Goal: Book appointment/travel/reservation

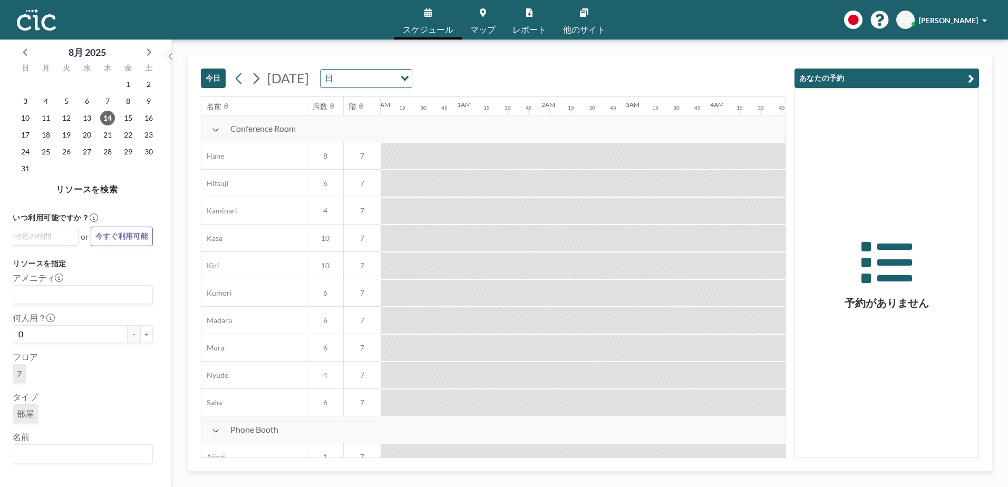
scroll to position [0, 759]
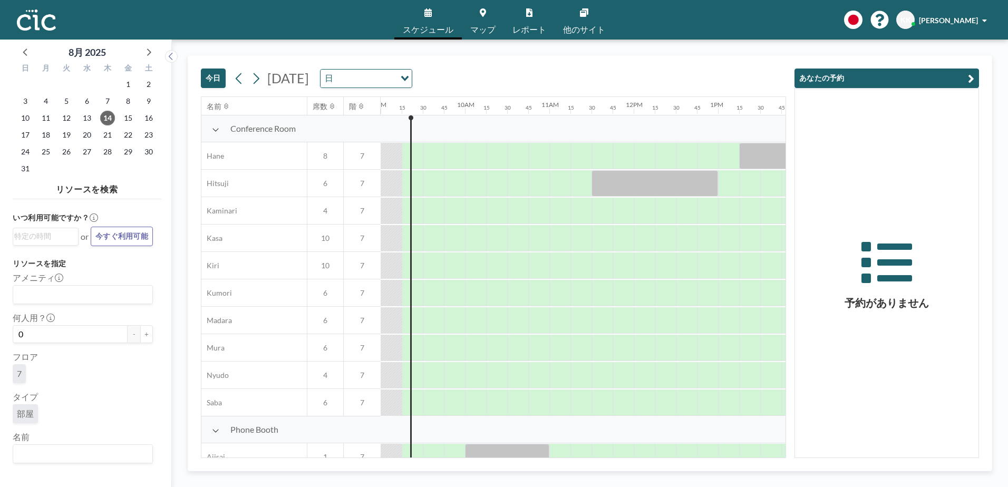
click at [484, 20] on link "マップ" at bounding box center [483, 20] width 42 height 40
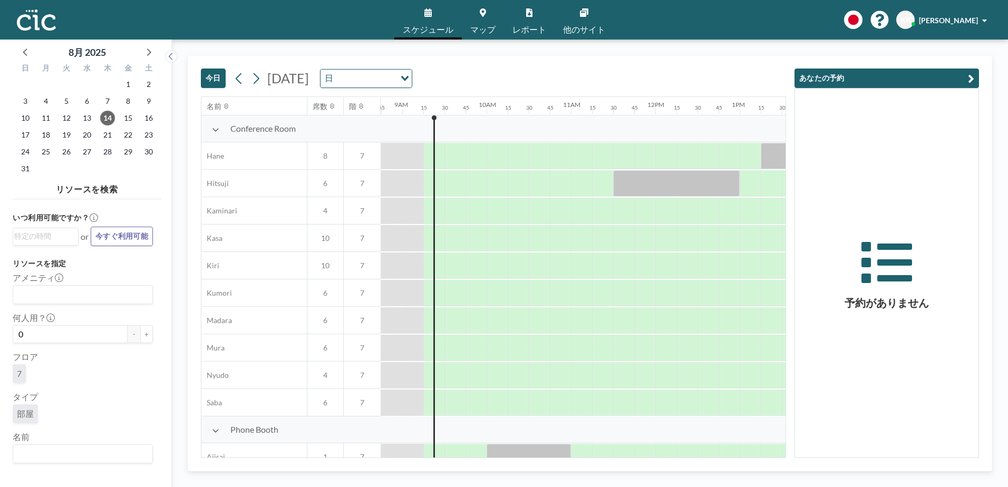
scroll to position [0, 759]
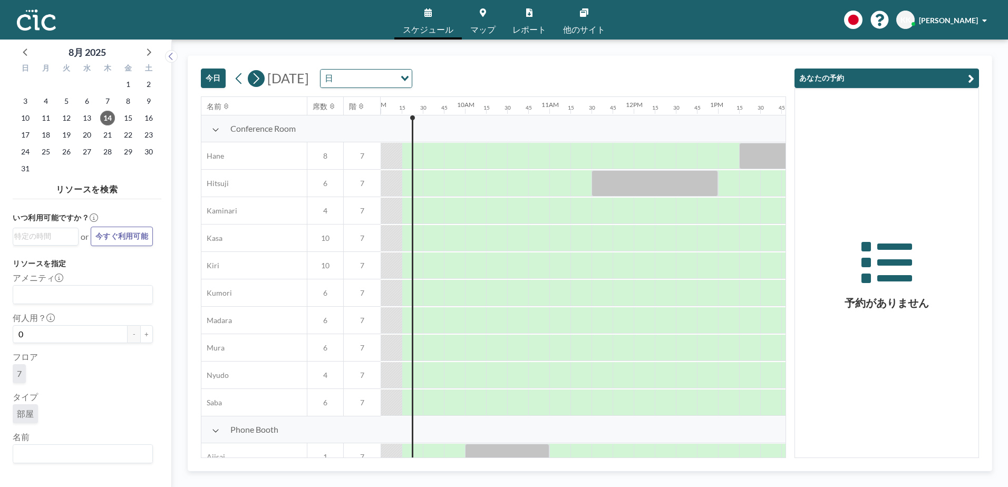
click at [257, 78] on icon at bounding box center [256, 79] width 10 height 16
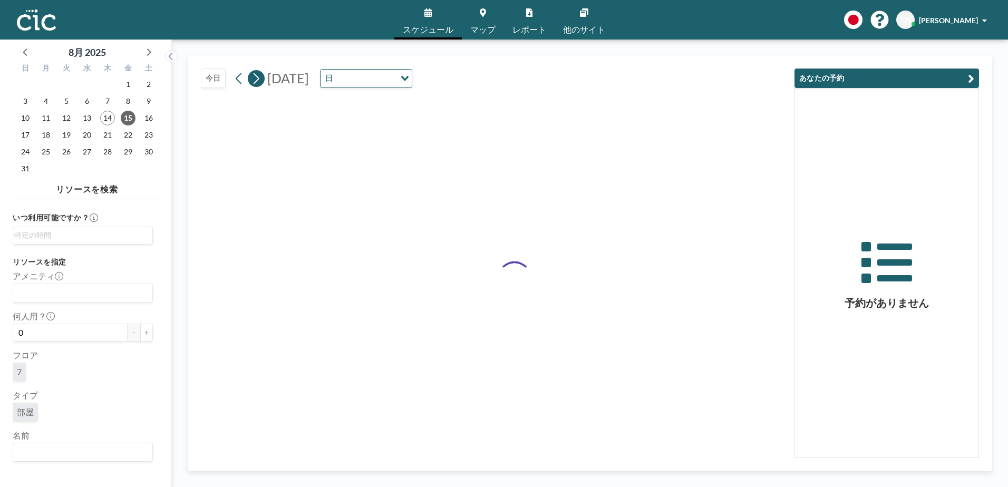
click at [257, 78] on icon at bounding box center [256, 79] width 10 height 16
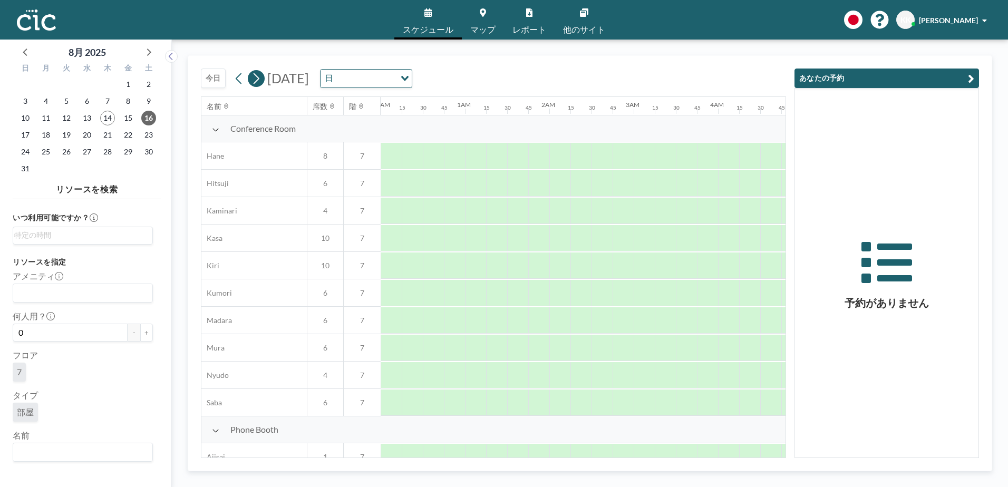
click at [257, 78] on icon at bounding box center [256, 79] width 10 height 16
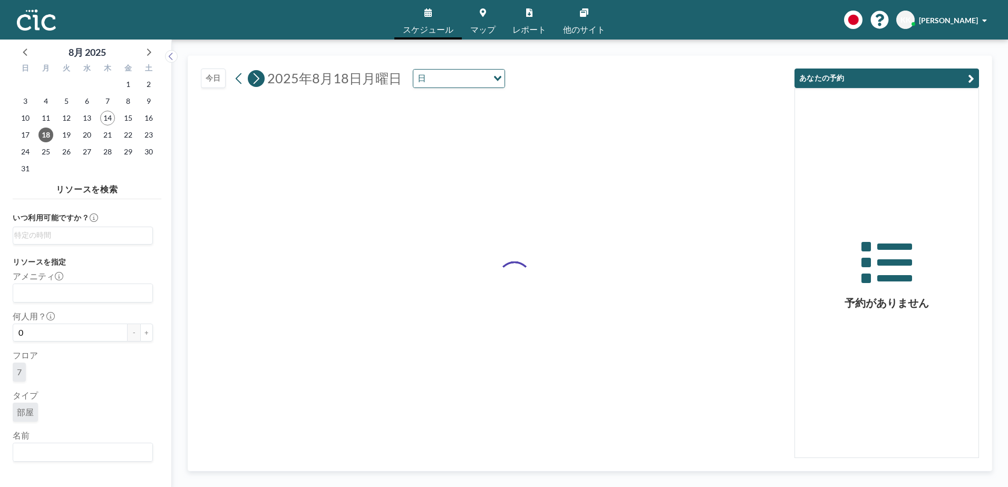
click at [257, 78] on icon at bounding box center [256, 79] width 10 height 16
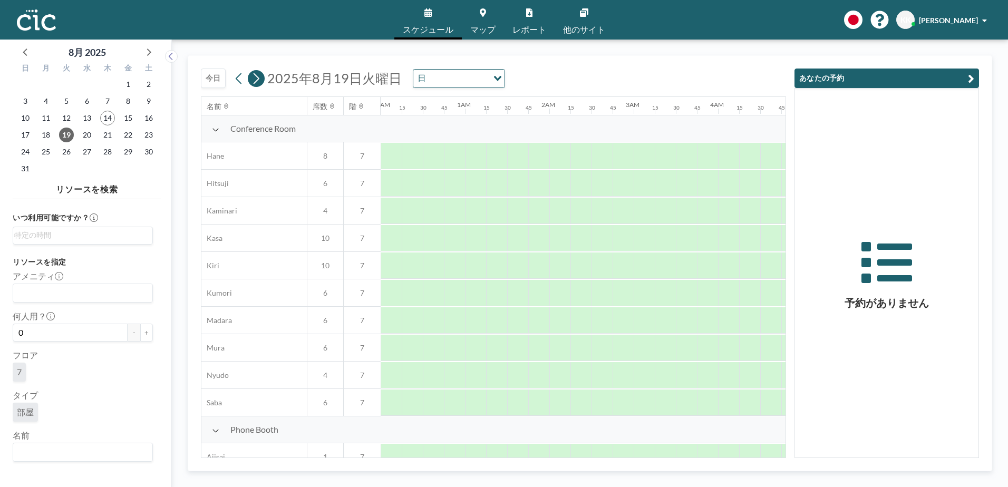
click at [257, 78] on icon at bounding box center [256, 79] width 10 height 16
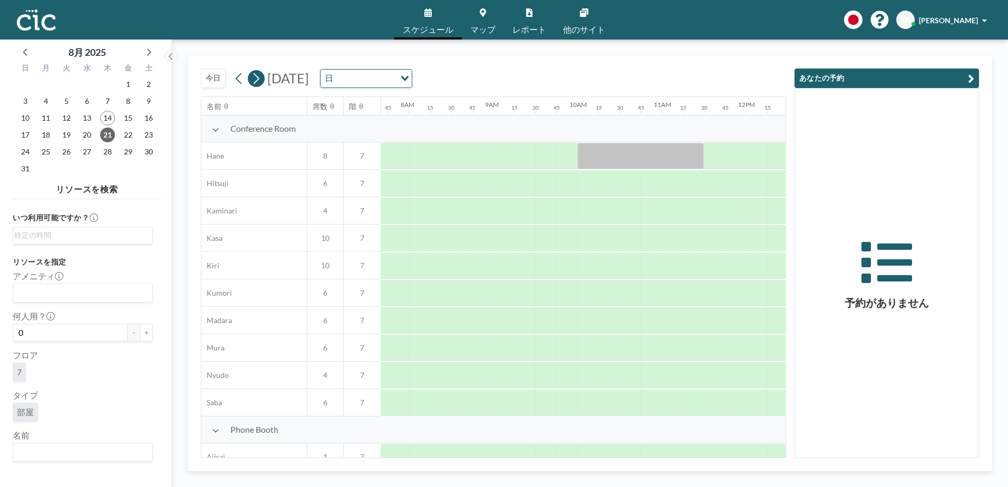
scroll to position [0, 654]
click at [257, 78] on icon at bounding box center [256, 79] width 10 height 16
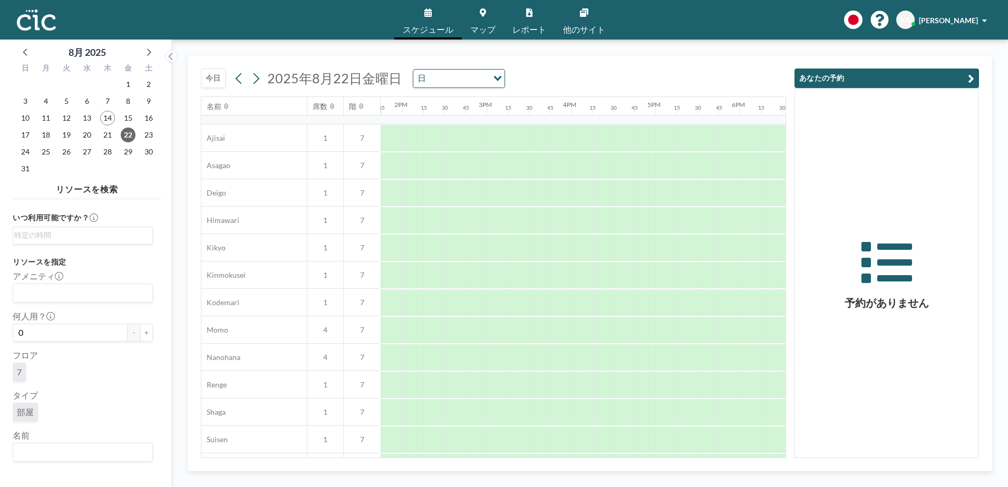
scroll to position [319, 1160]
click at [562, 189] on div at bounding box center [559, 193] width 21 height 26
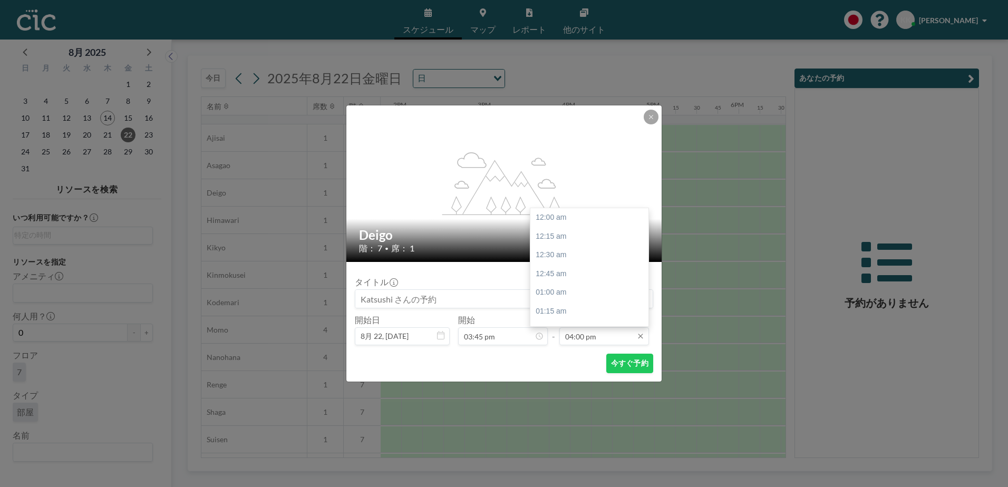
scroll to position [1201, 0]
click at [573, 309] on div "05:15 pm" at bounding box center [591, 311] width 123 height 19
type input "05:15 pm"
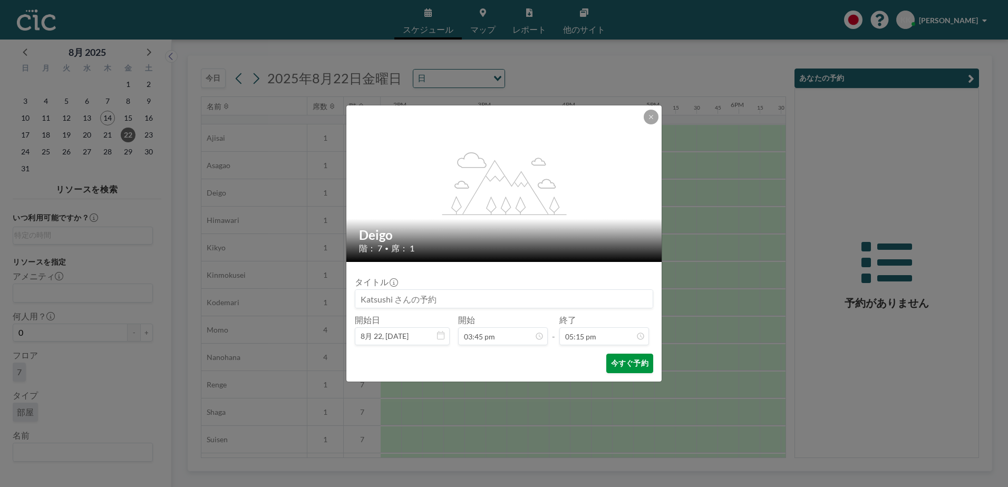
scroll to position [1295, 0]
click at [620, 364] on button "今すぐ予約" at bounding box center [629, 364] width 47 height 20
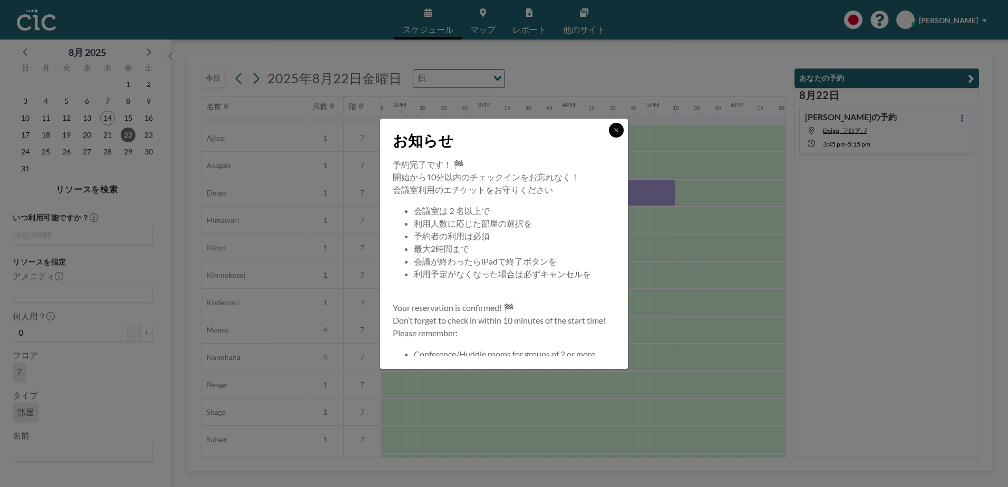
click at [617, 131] on icon at bounding box center [616, 130] width 4 height 4
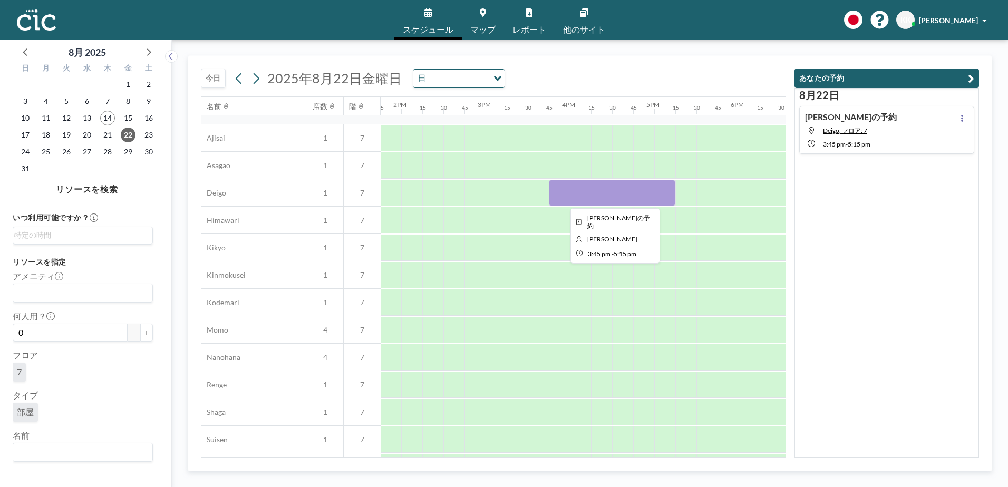
click at [586, 189] on div at bounding box center [612, 193] width 127 height 26
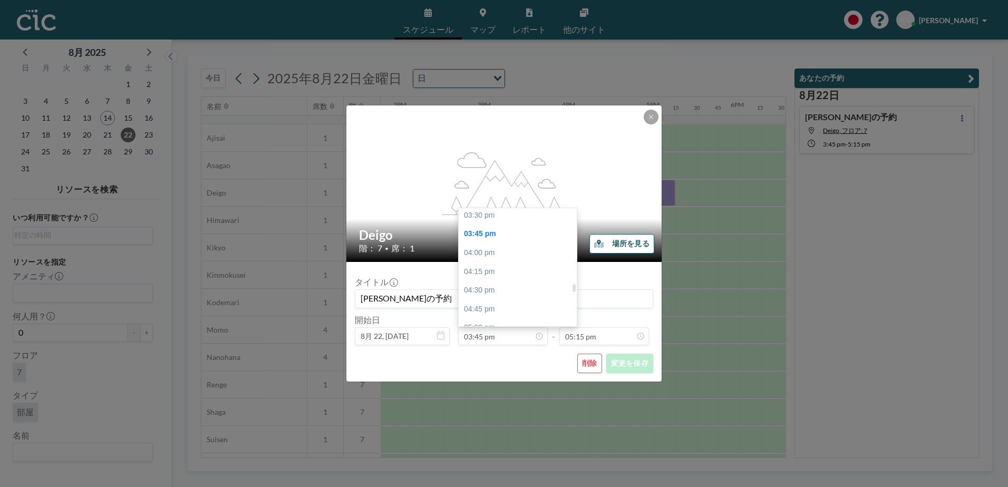
scroll to position [1164, 0]
click at [511, 218] on div "03:30 pm" at bounding box center [520, 217] width 123 height 19
type input "03:30 pm"
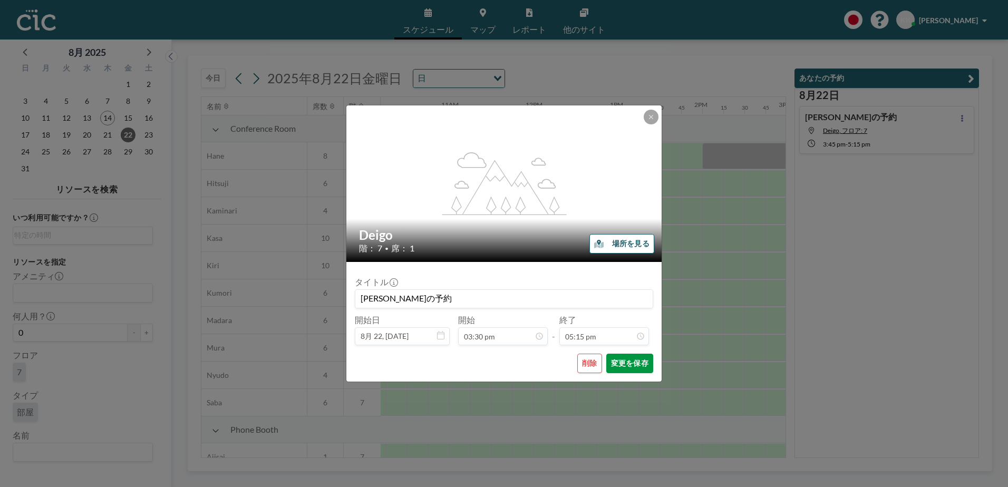
click at [631, 366] on button "変更を保存" at bounding box center [629, 364] width 47 height 20
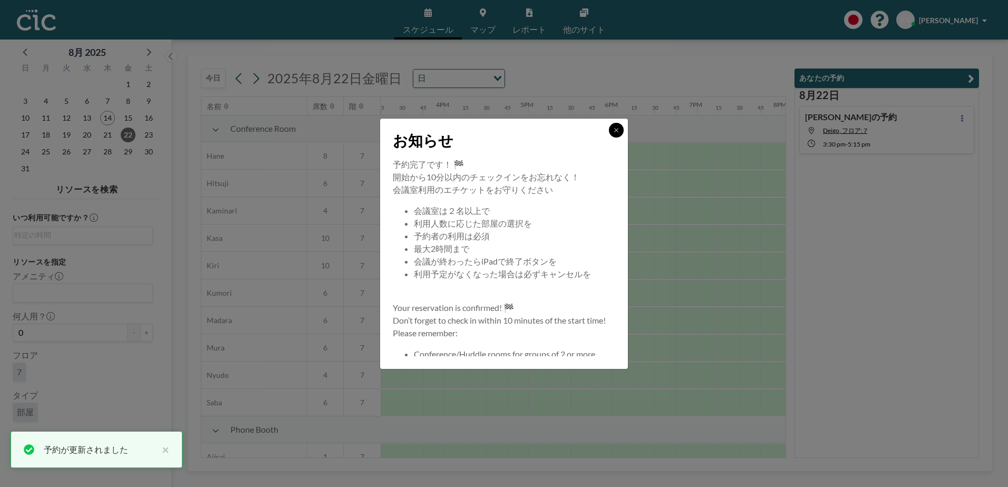
click at [614, 130] on icon at bounding box center [616, 130] width 6 height 6
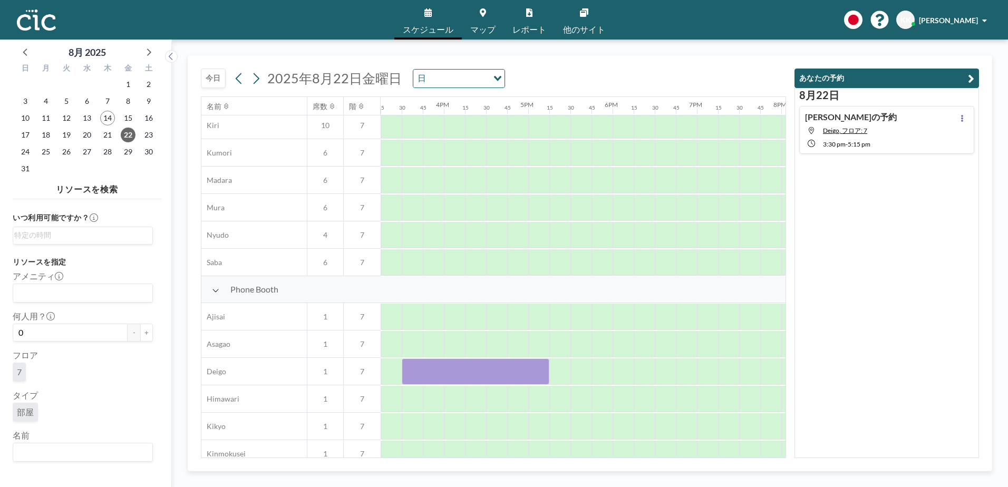
scroll to position [159, 1286]
